Goal: Navigation & Orientation: Find specific page/section

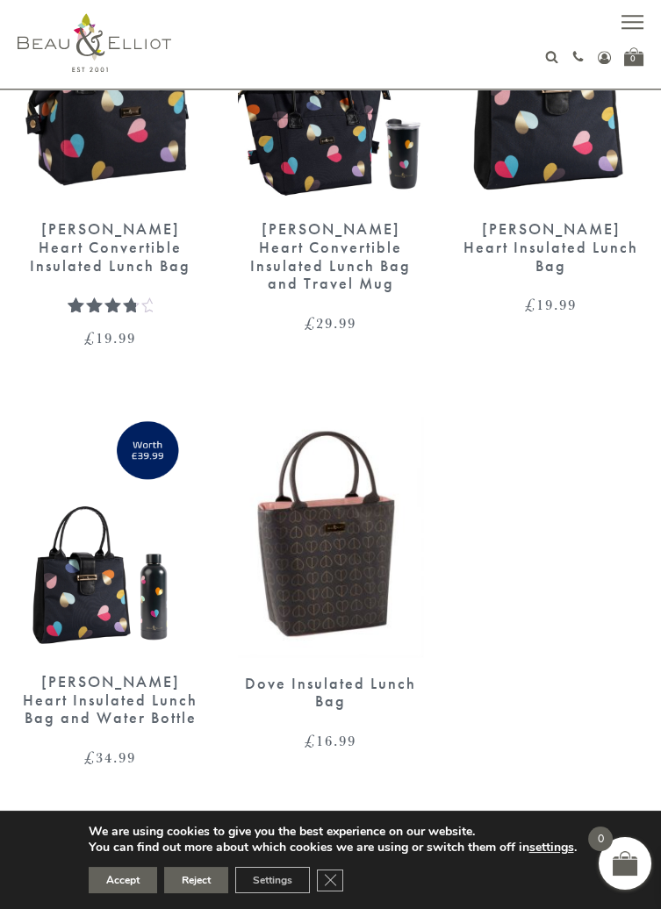
click at [363, 836] on link "→" at bounding box center [356, 834] width 28 height 28
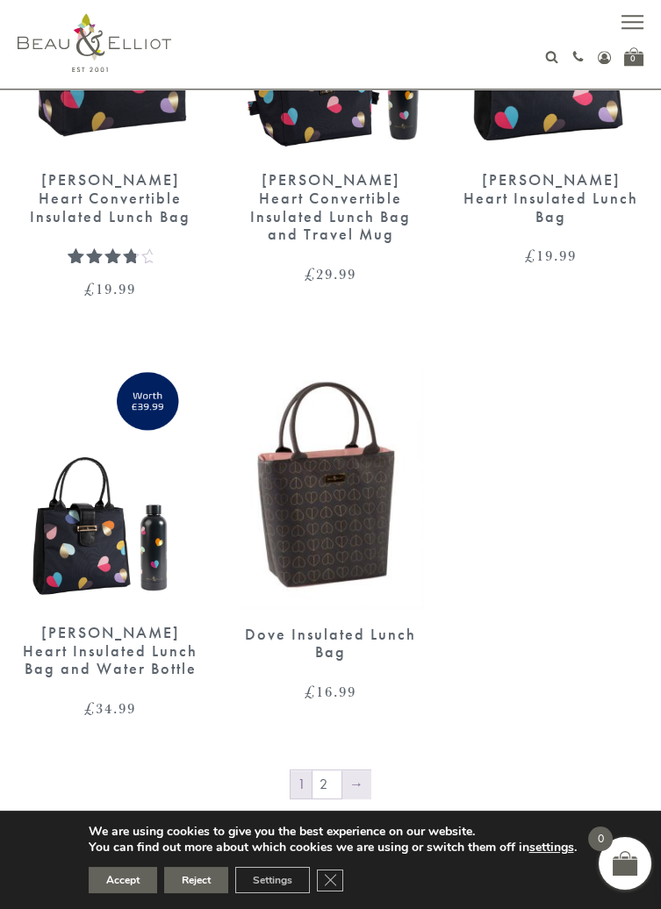
scroll to position [2950, 0]
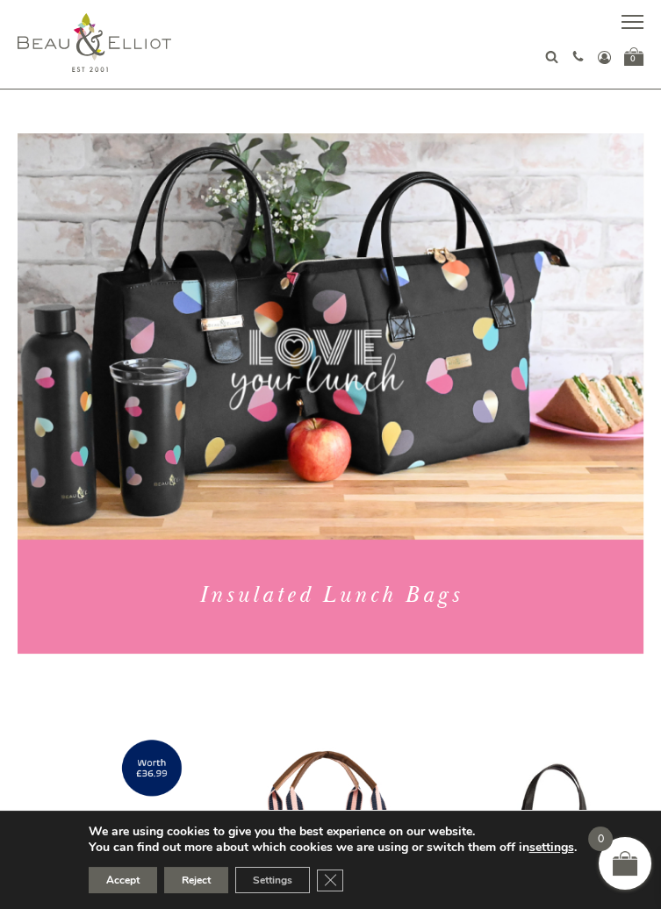
click at [636, 27] on span "button" at bounding box center [633, 28] width 22 height 2
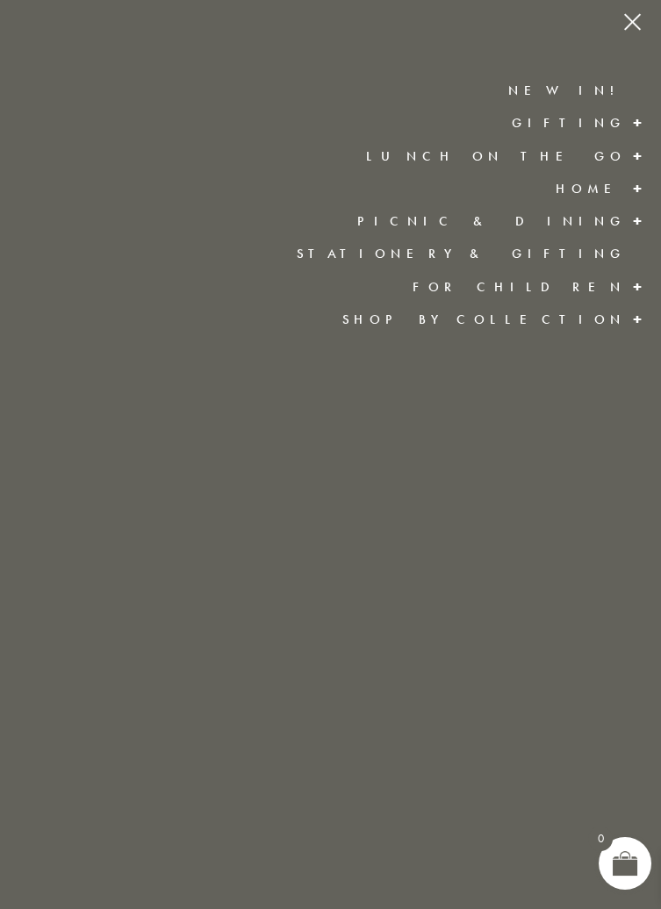
click at [520, 163] on link "Lunch On The Go" at bounding box center [496, 156] width 260 height 18
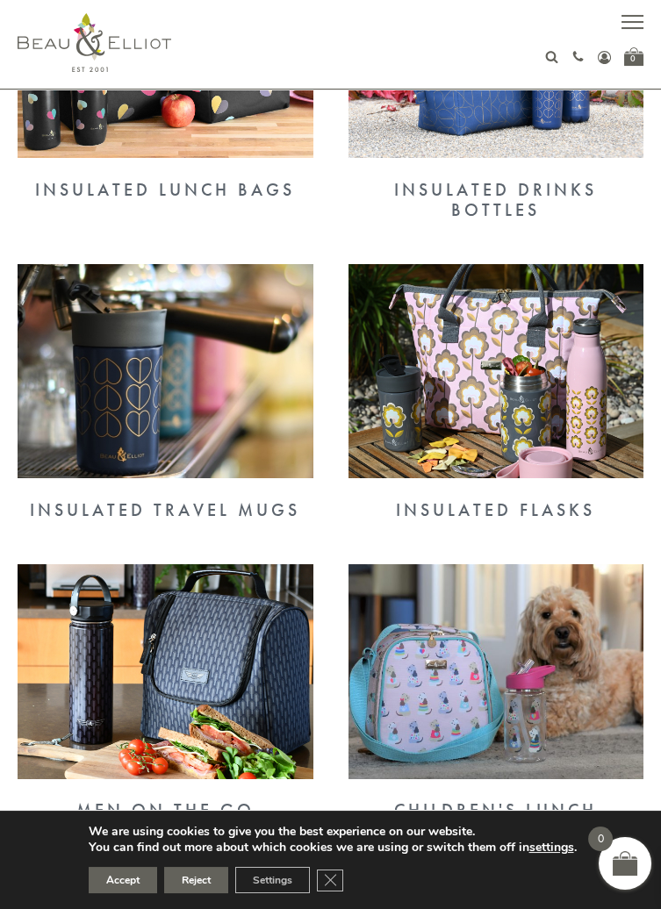
scroll to position [787, 0]
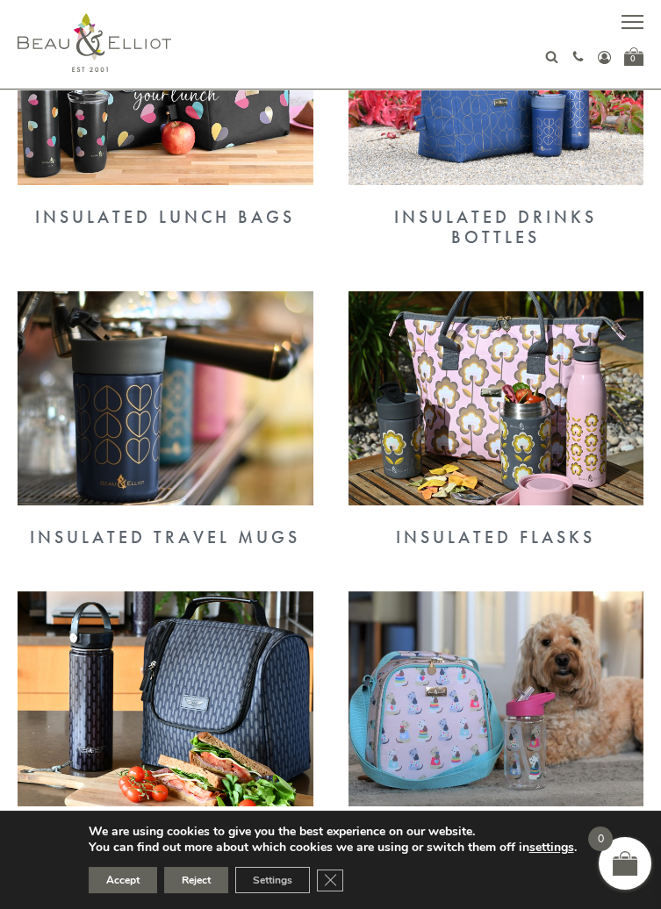
click at [3, 535] on div "Insulated Travel Mugs" at bounding box center [165, 419] width 331 height 256
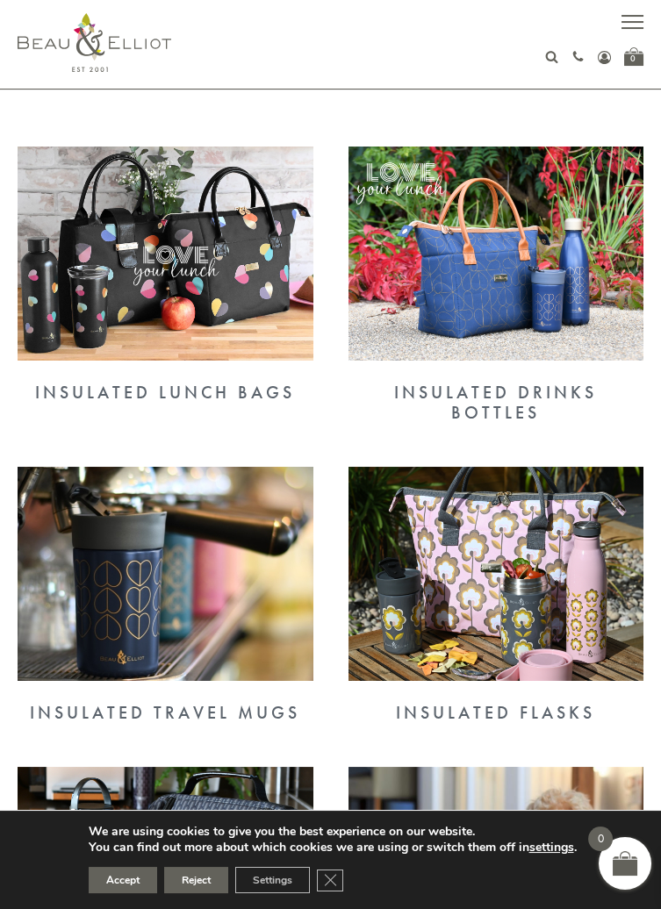
scroll to position [599, 0]
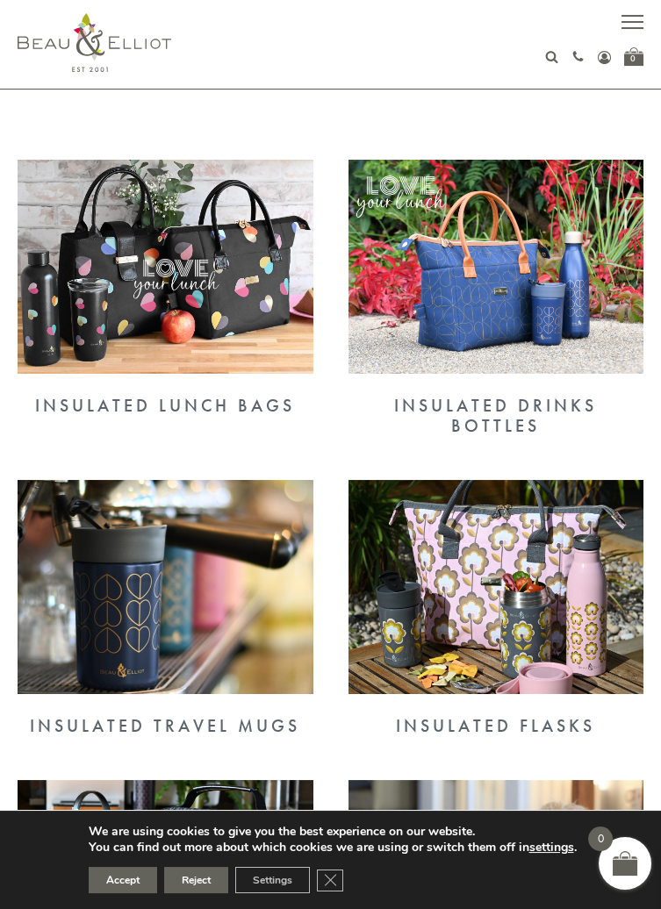
click at [104, 260] on img at bounding box center [166, 267] width 296 height 215
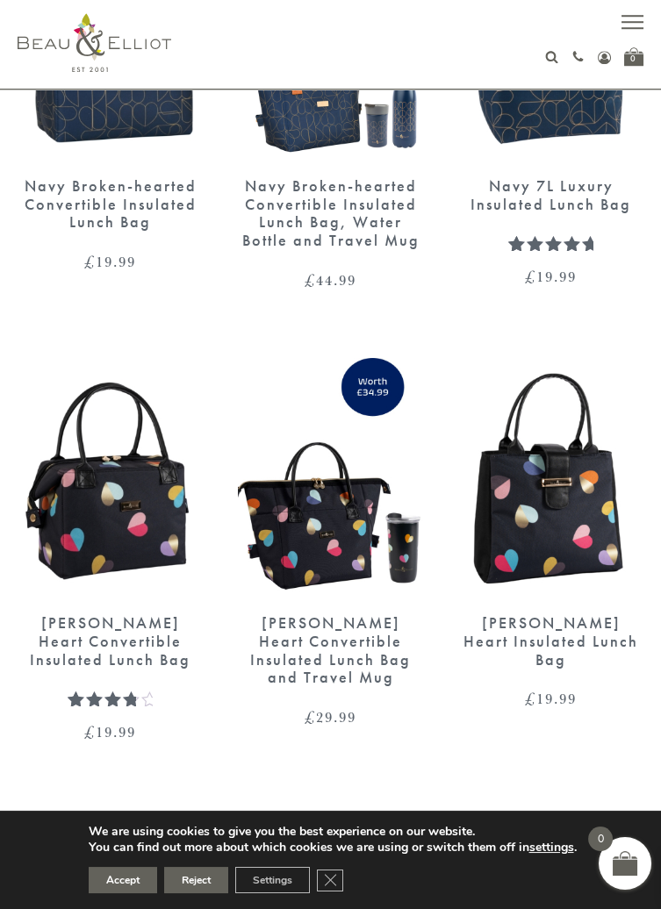
scroll to position [2473, 0]
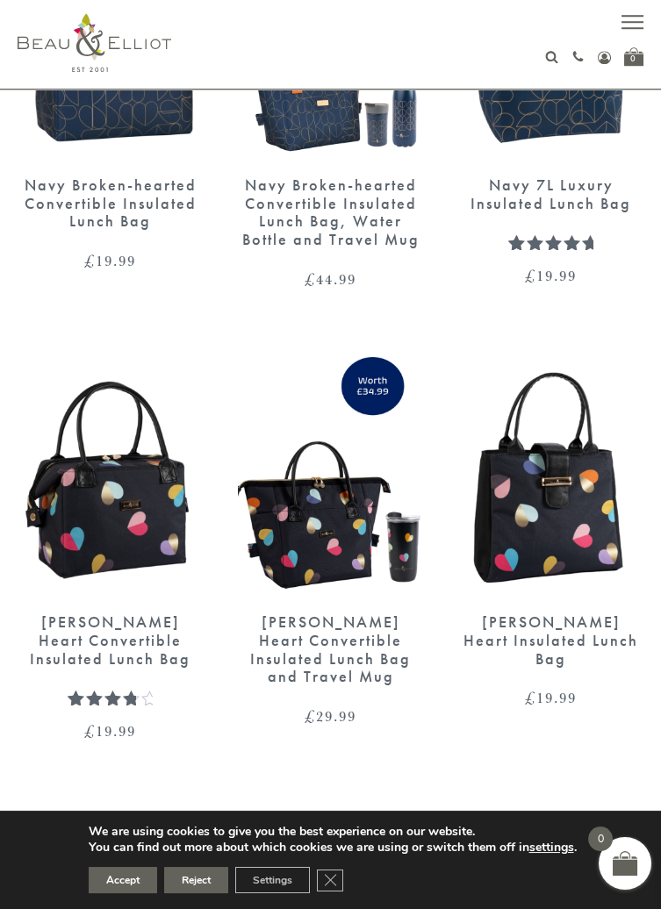
click at [87, 636] on div "[PERSON_NAME] Heart Convertible Insulated Lunch Bag" at bounding box center [110, 641] width 185 height 54
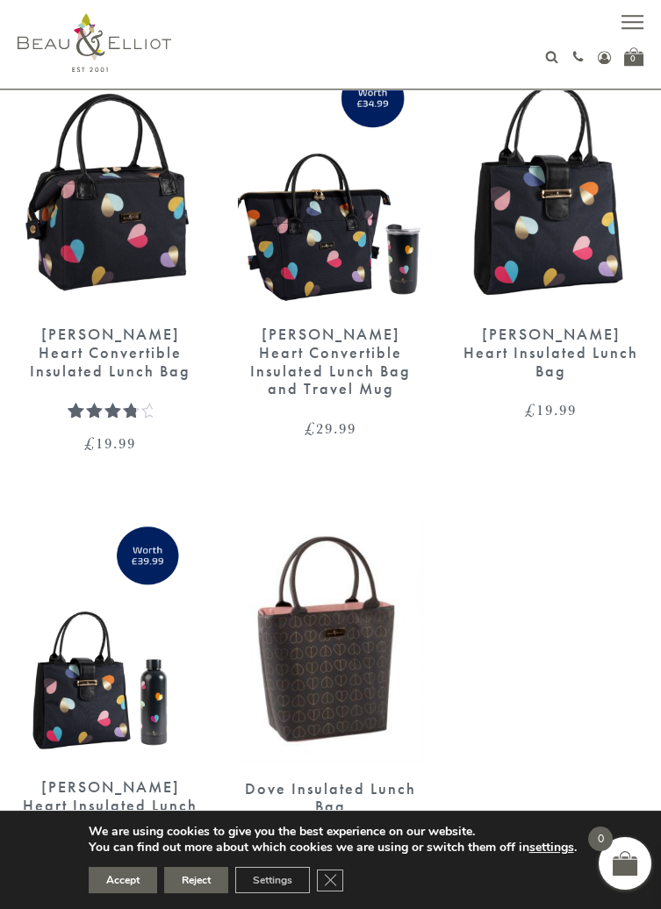
scroll to position [2762, 0]
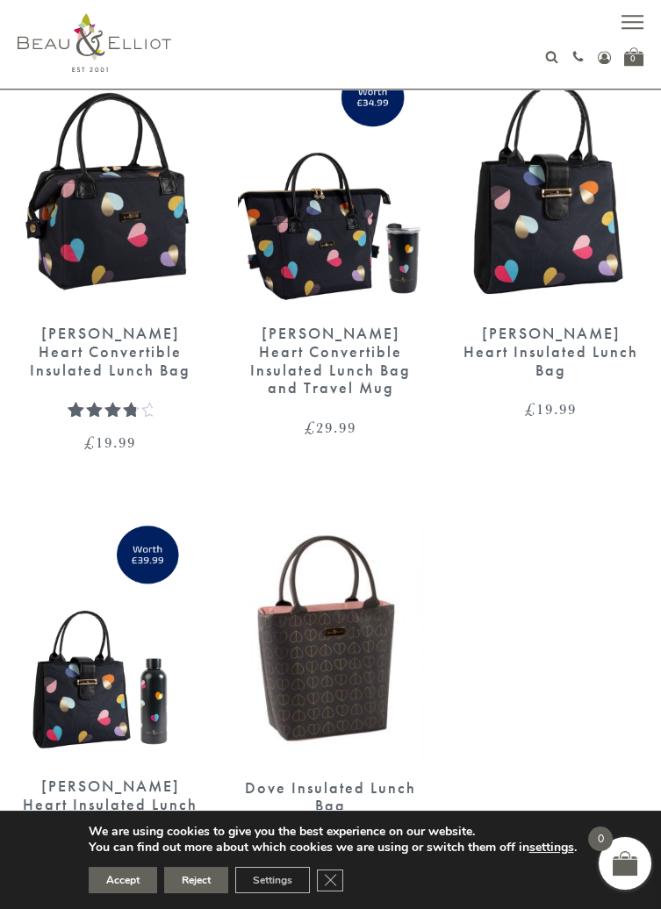
click at [68, 701] on img at bounding box center [110, 640] width 185 height 239
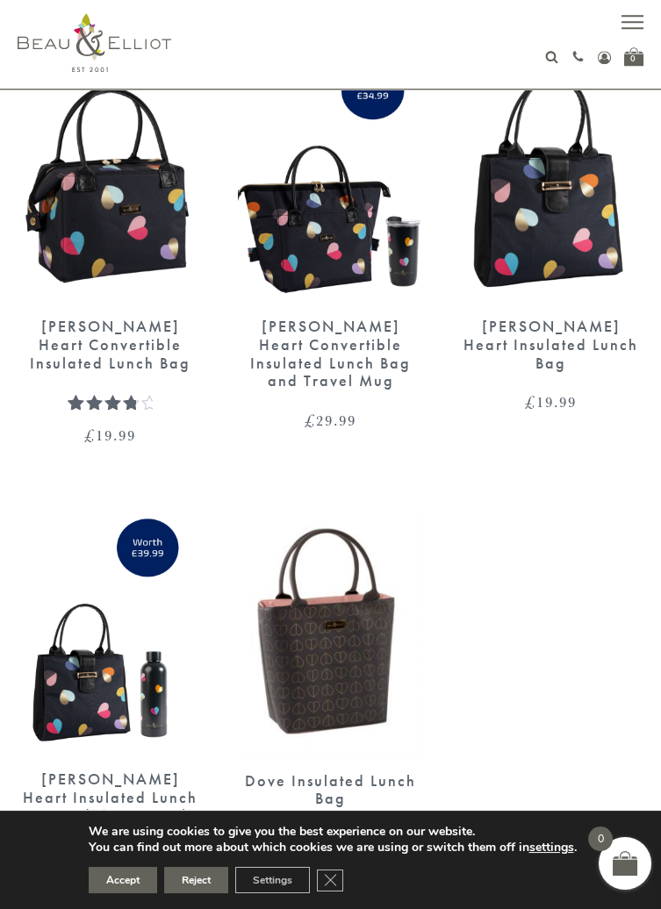
scroll to position [2846, 0]
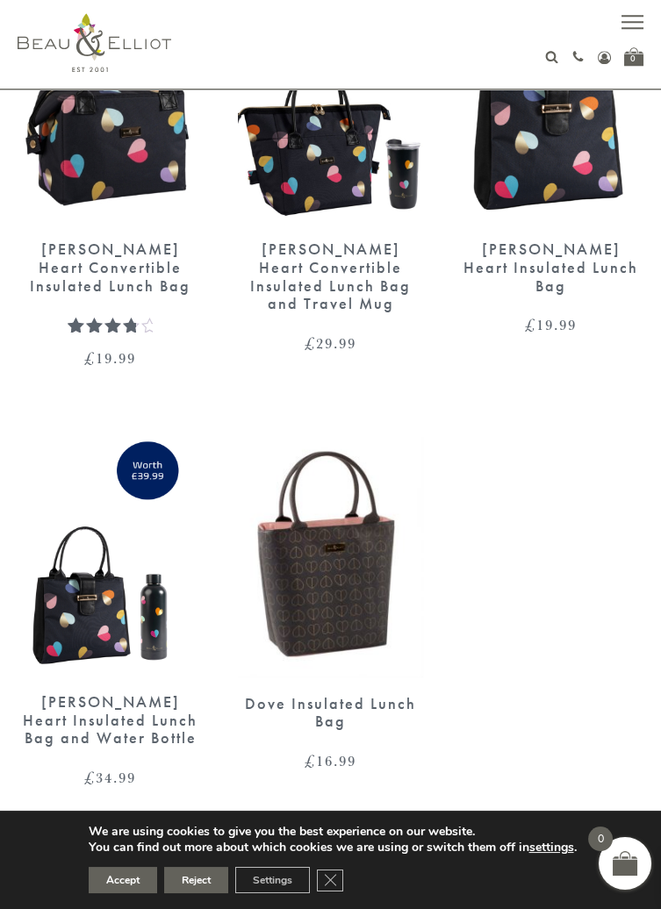
click at [102, 267] on div "Emily Heart Convertible Insulated Lunch Bag" at bounding box center [110, 268] width 185 height 54
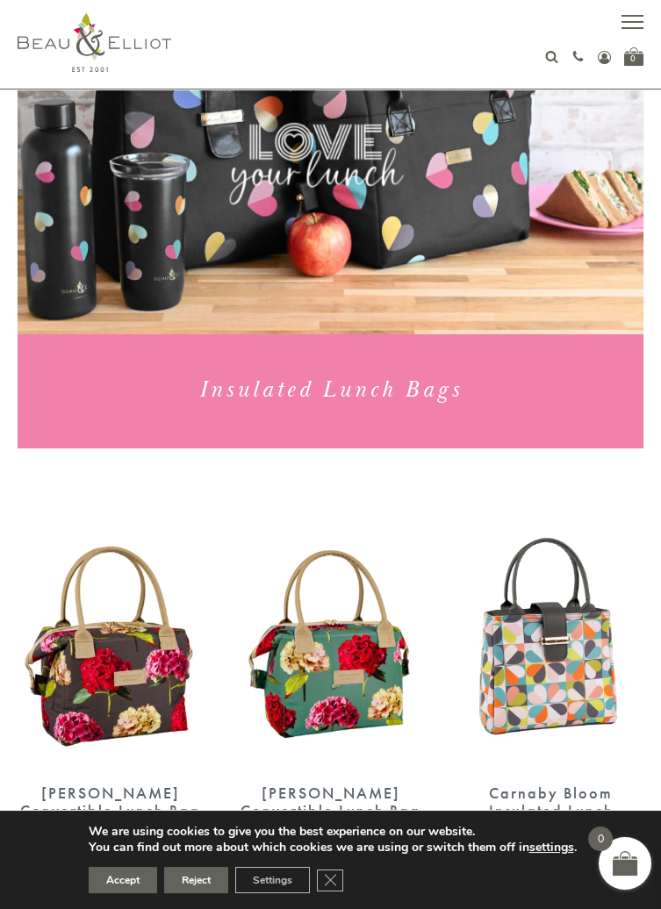
scroll to position [190, 0]
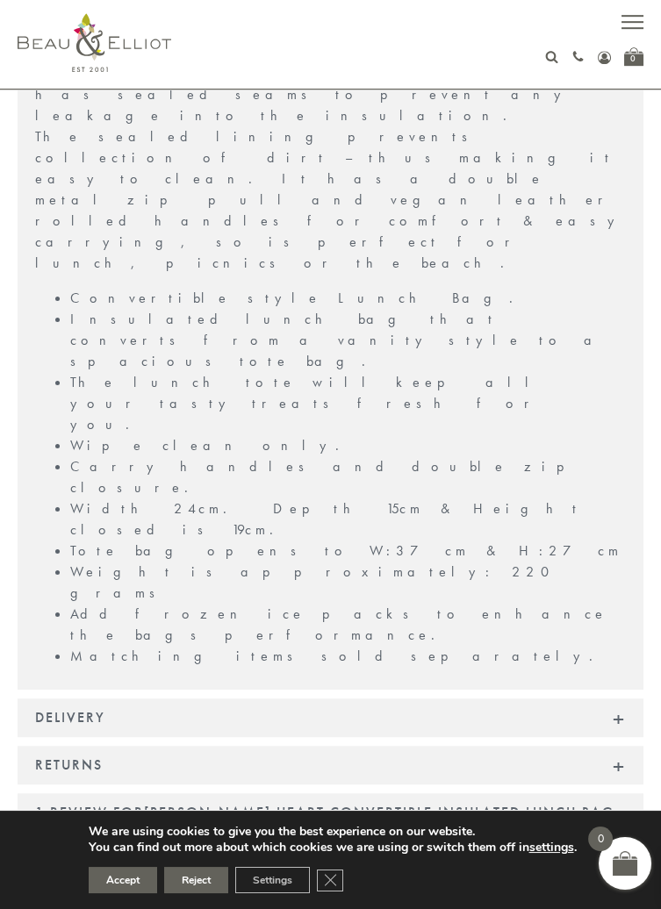
scroll to position [1730, 0]
click at [190, 805] on span "[PERSON_NAME] Heart Convertible Insulated Lunch Bag" at bounding box center [379, 814] width 471 height 18
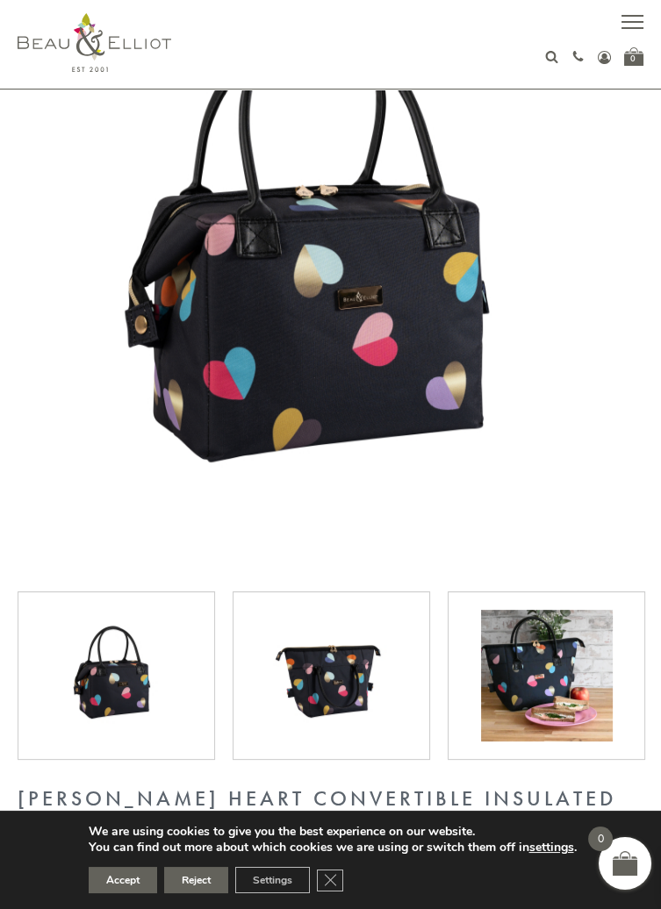
scroll to position [205, 0]
